Goal: Task Accomplishment & Management: Manage account settings

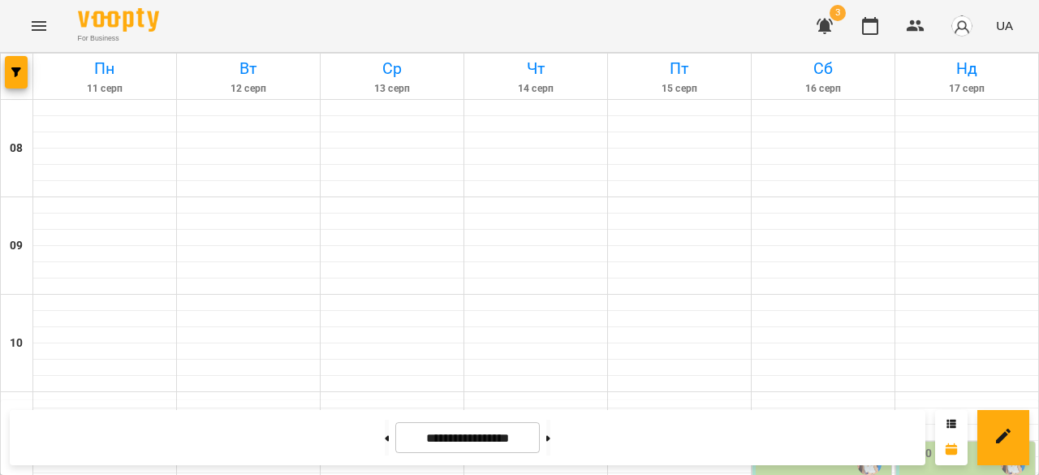
scroll to position [402, 0]
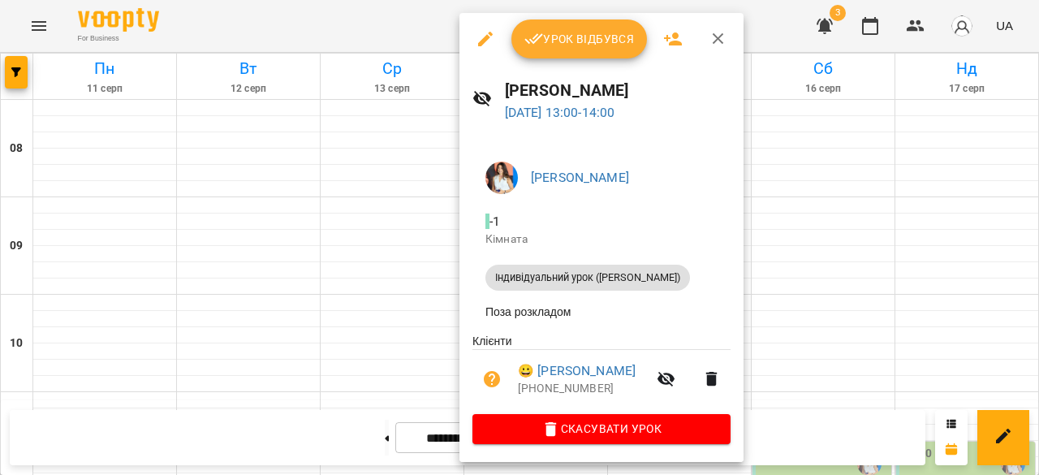
click at [554, 38] on span "Урок відбувся" at bounding box center [579, 38] width 110 height 19
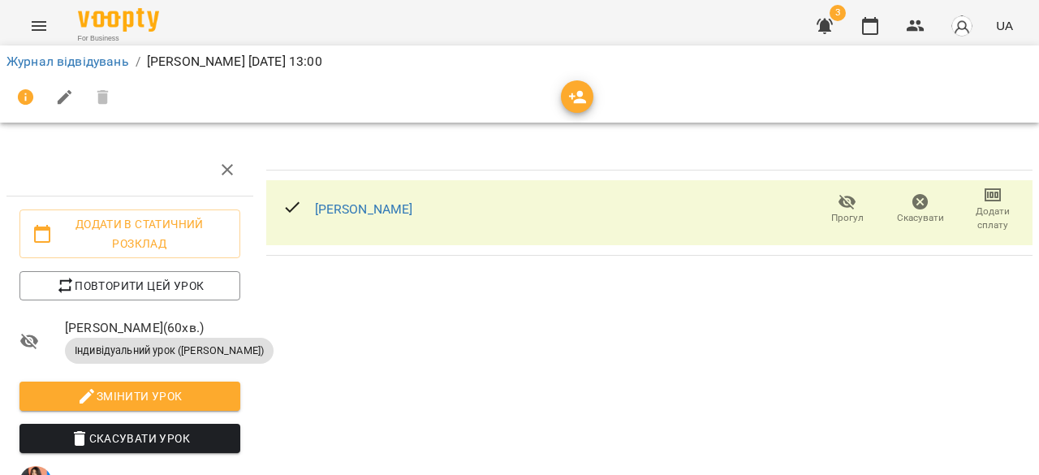
click at [987, 212] on span "Додати сплату" at bounding box center [993, 219] width 54 height 28
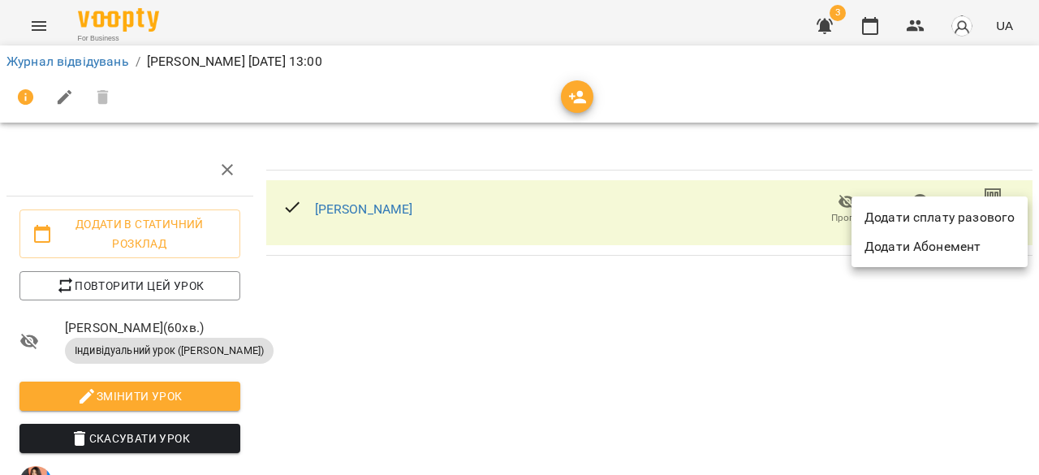
click at [973, 209] on li "Додати сплату разового" at bounding box center [940, 217] width 176 height 29
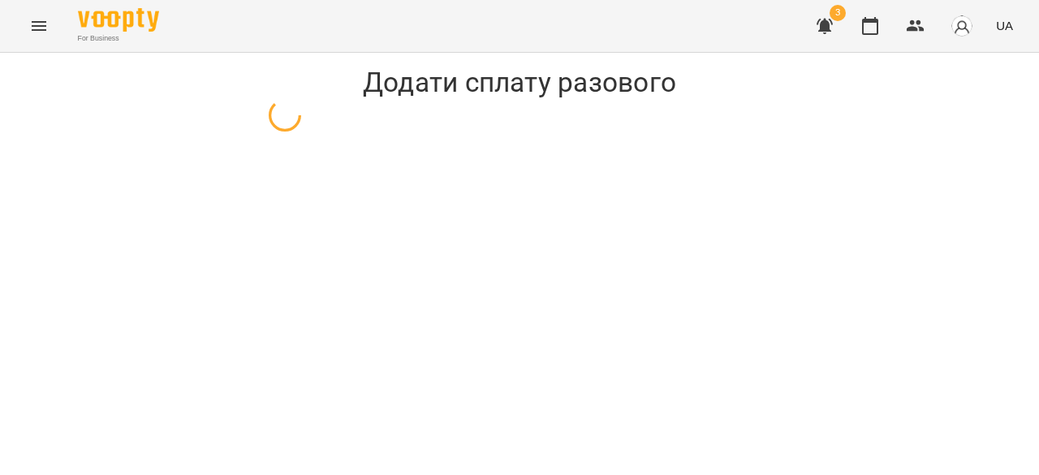
select select "**********"
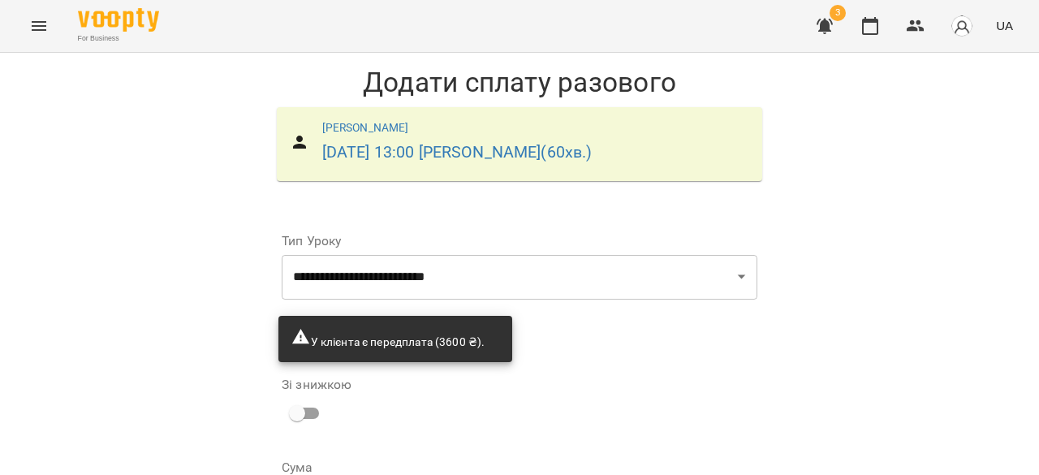
scroll to position [174, 0]
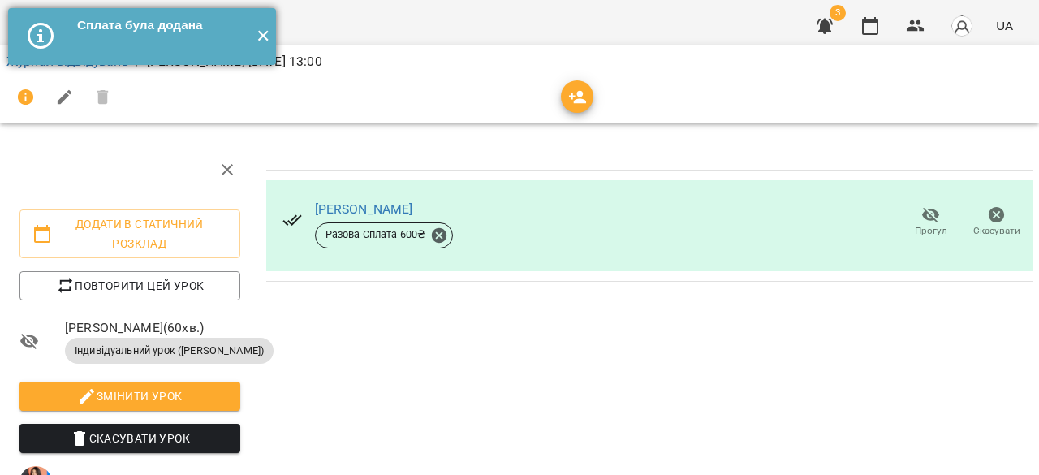
click at [261, 35] on button "✕" at bounding box center [262, 36] width 27 height 57
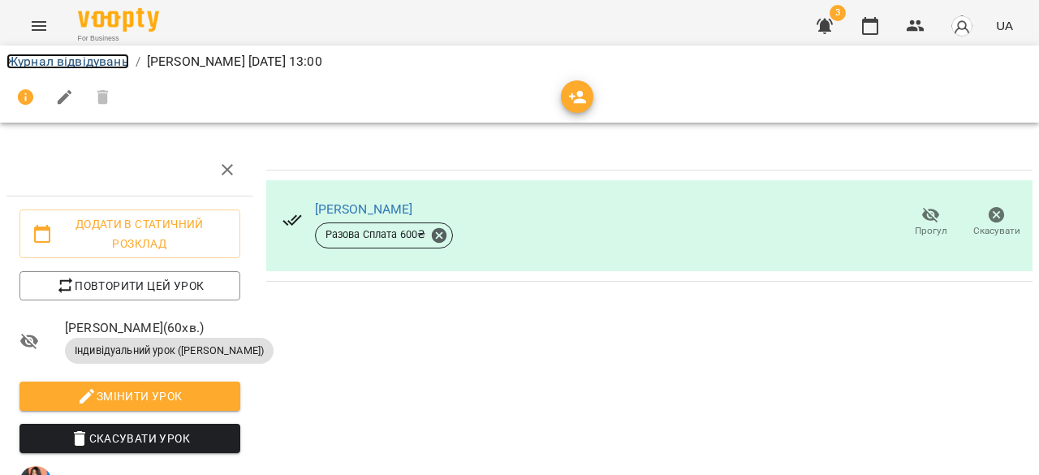
click at [50, 63] on link "Журнал відвідувань" at bounding box center [67, 61] width 123 height 15
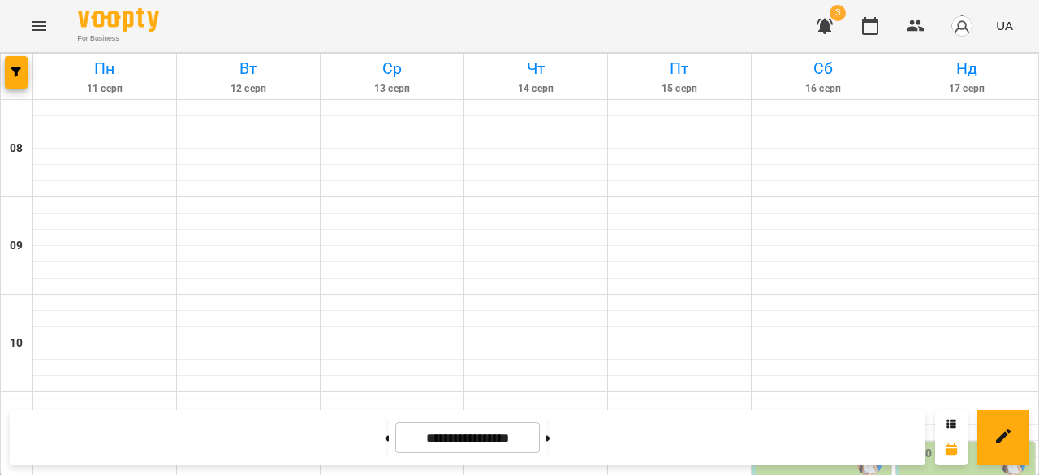
scroll to position [568, 0]
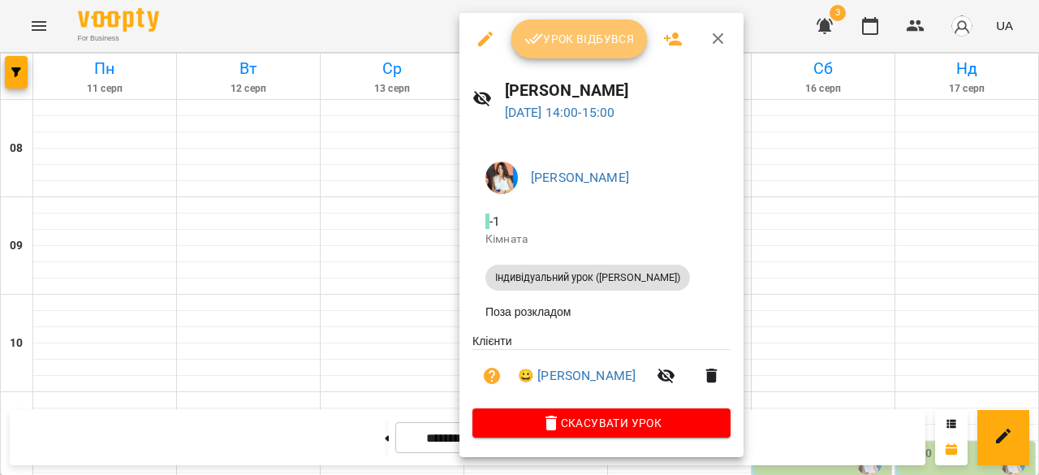
click at [557, 43] on span "Урок відбувся" at bounding box center [579, 38] width 110 height 19
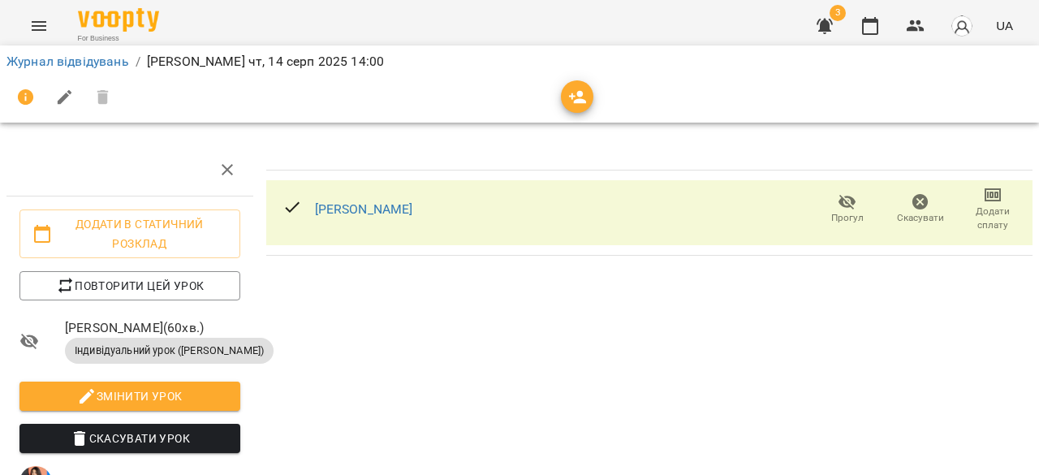
click at [992, 212] on span "Додати сплату" at bounding box center [993, 219] width 54 height 28
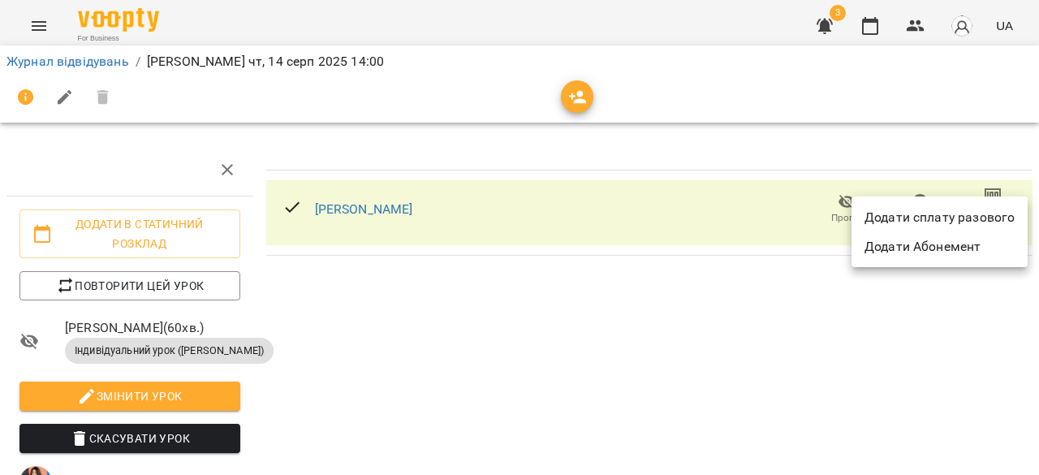
click at [960, 221] on li "Додати сплату разового" at bounding box center [940, 217] width 176 height 29
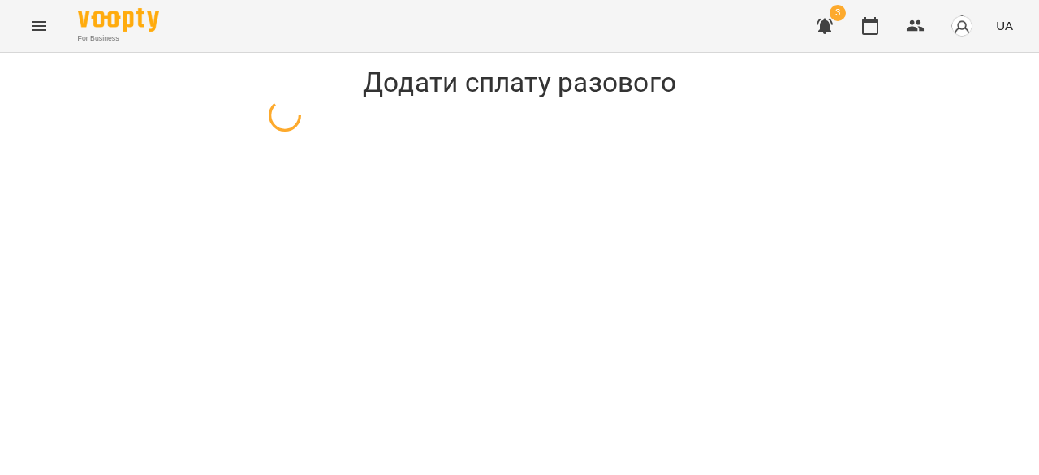
select select "**********"
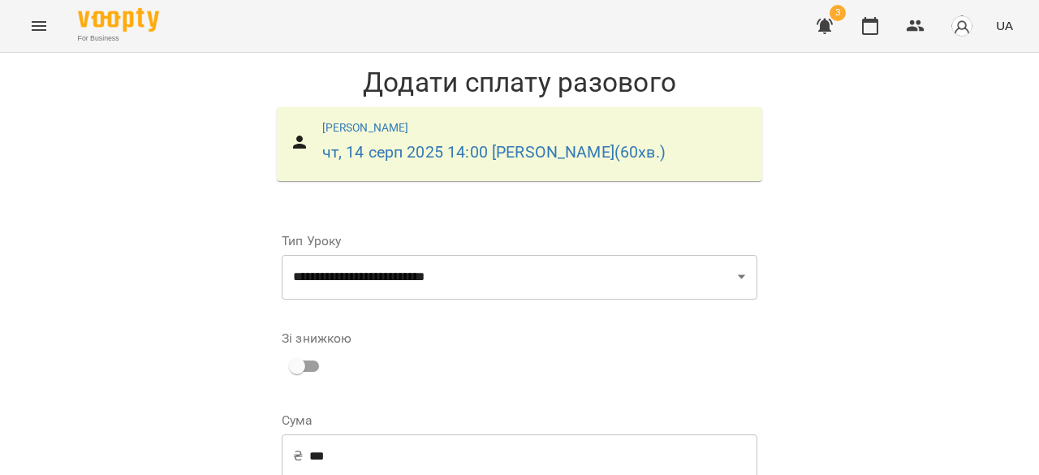
scroll to position [128, 0]
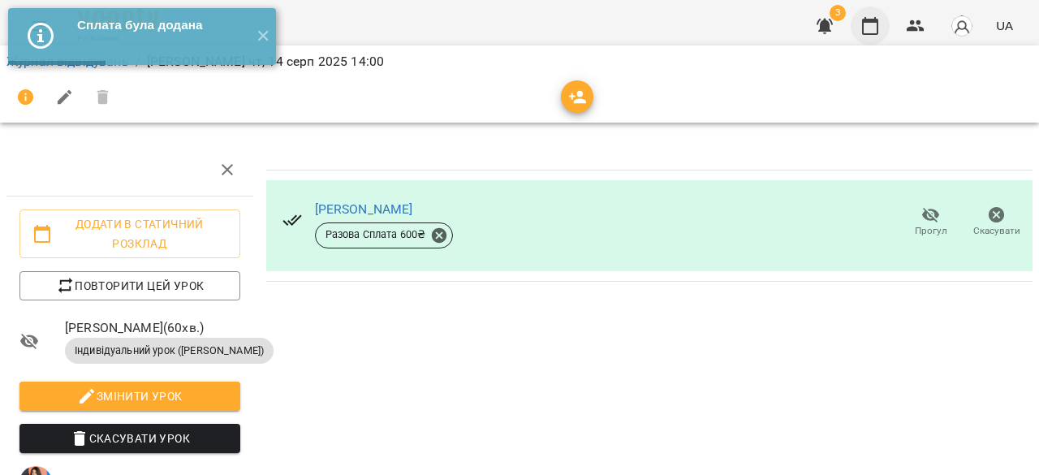
click at [874, 32] on icon "button" at bounding box center [870, 25] width 19 height 19
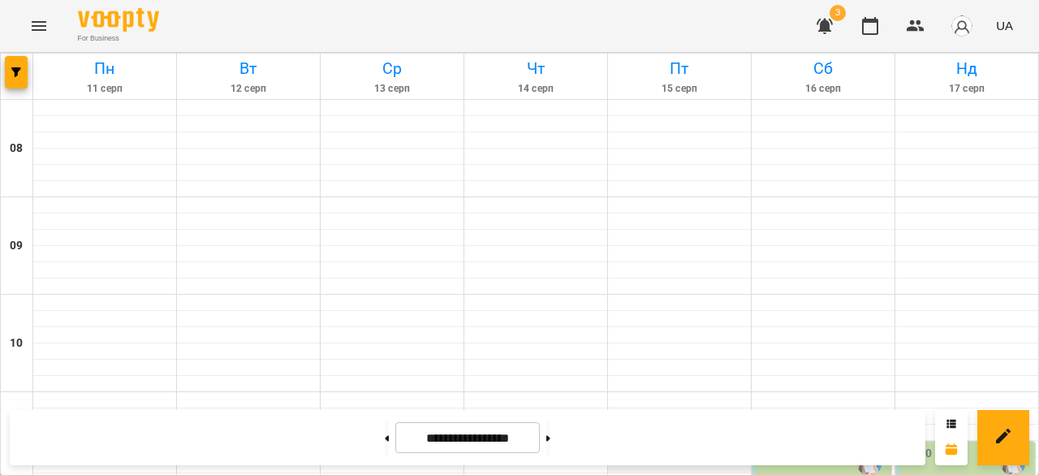
scroll to position [325, 0]
